Goal: Task Accomplishment & Management: Manage account settings

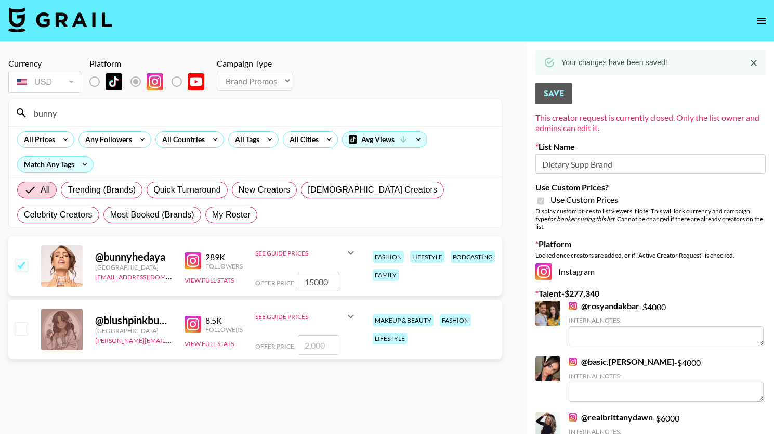
select select "Brand"
click at [756, 22] on icon "open drawer" at bounding box center [762, 21] width 12 height 12
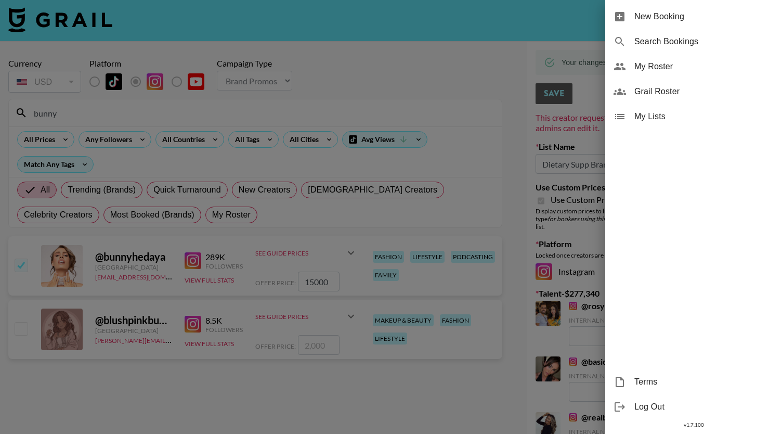
click at [665, 66] on span "My Roster" at bounding box center [703, 66] width 139 height 12
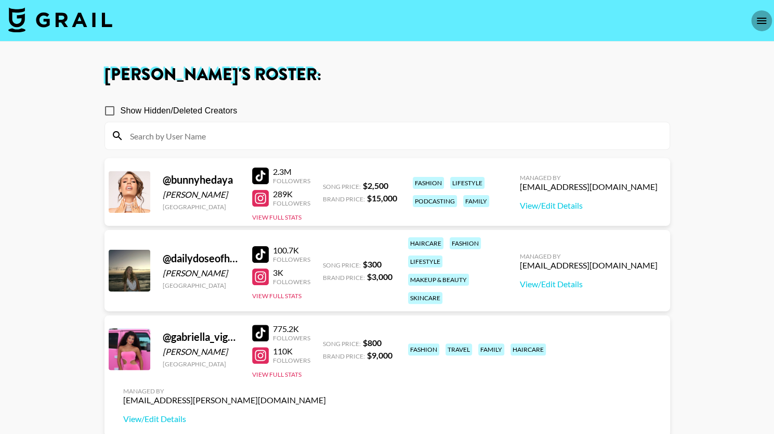
click at [759, 19] on icon "open drawer" at bounding box center [762, 21] width 12 height 12
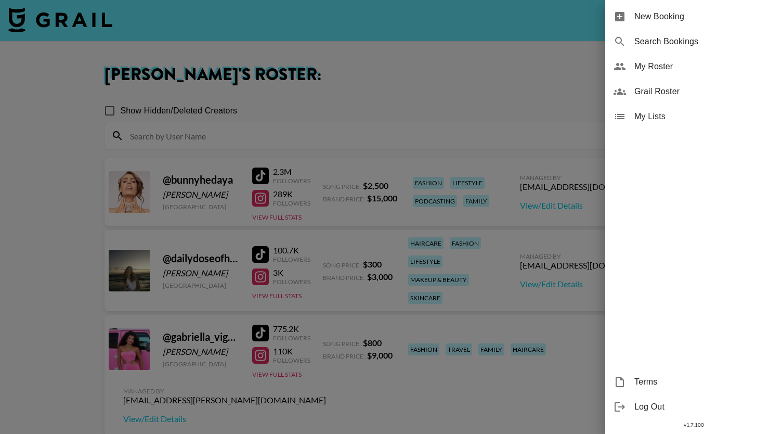
click at [557, 127] on div at bounding box center [391, 217] width 782 height 434
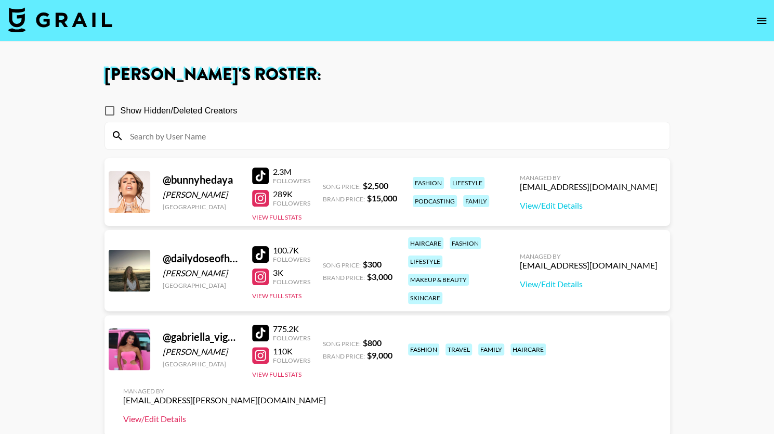
click at [326, 413] on link "View/Edit Details" at bounding box center [224, 418] width 203 height 10
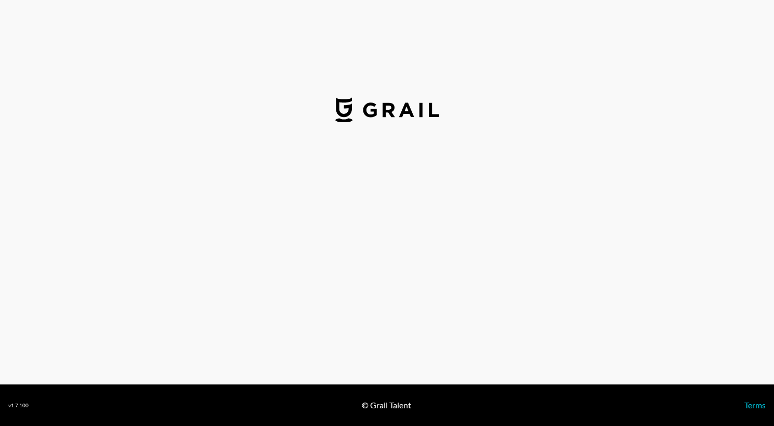
select select "USD"
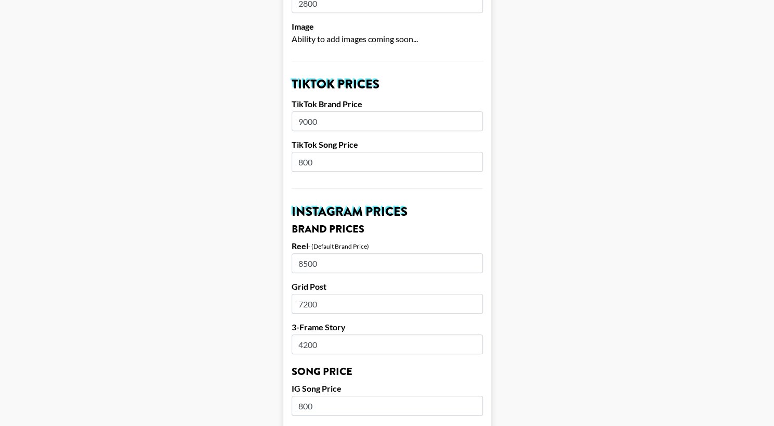
scroll to position [313, 0]
